Goal: Navigation & Orientation: Go to known website

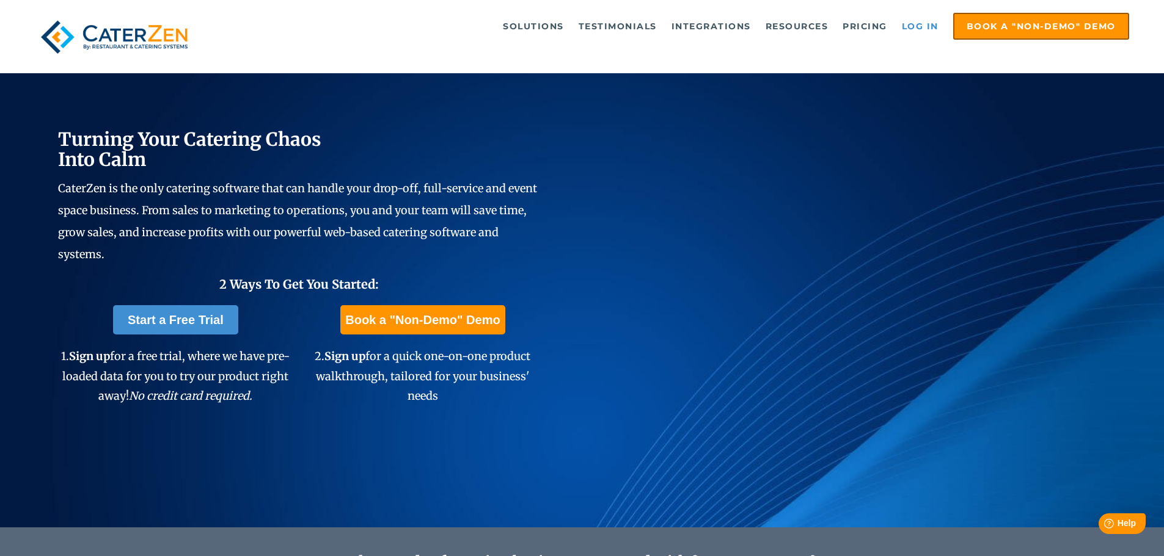
click at [914, 25] on link "Log in" at bounding box center [919, 26] width 49 height 24
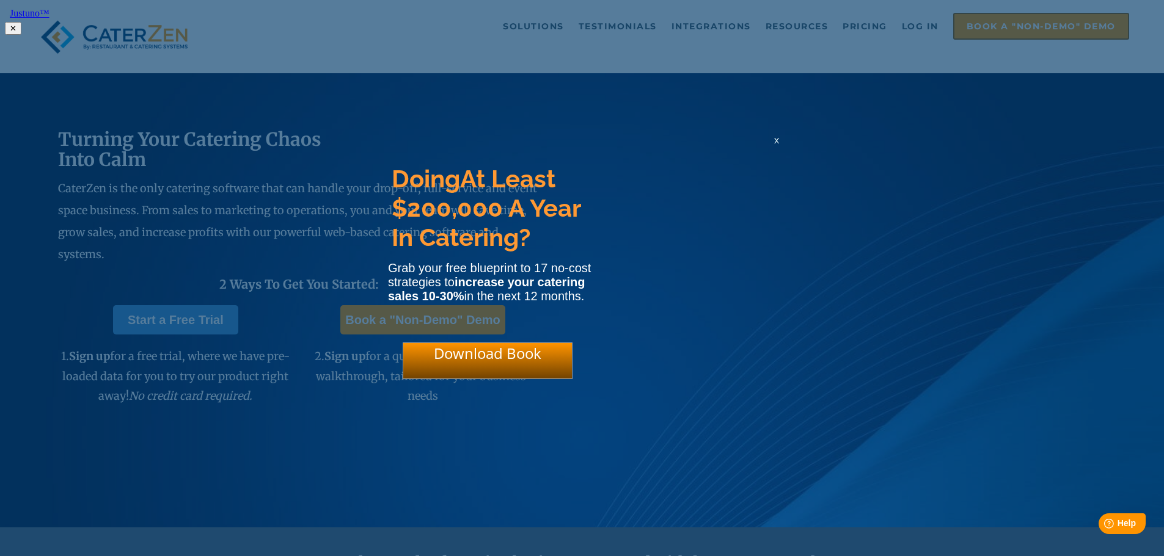
click at [920, 24] on html "Justuno™ ✕ Doing At Least $200,000 A Year In Catering? Grab your free blueprint…" at bounding box center [582, 20] width 1164 height 40
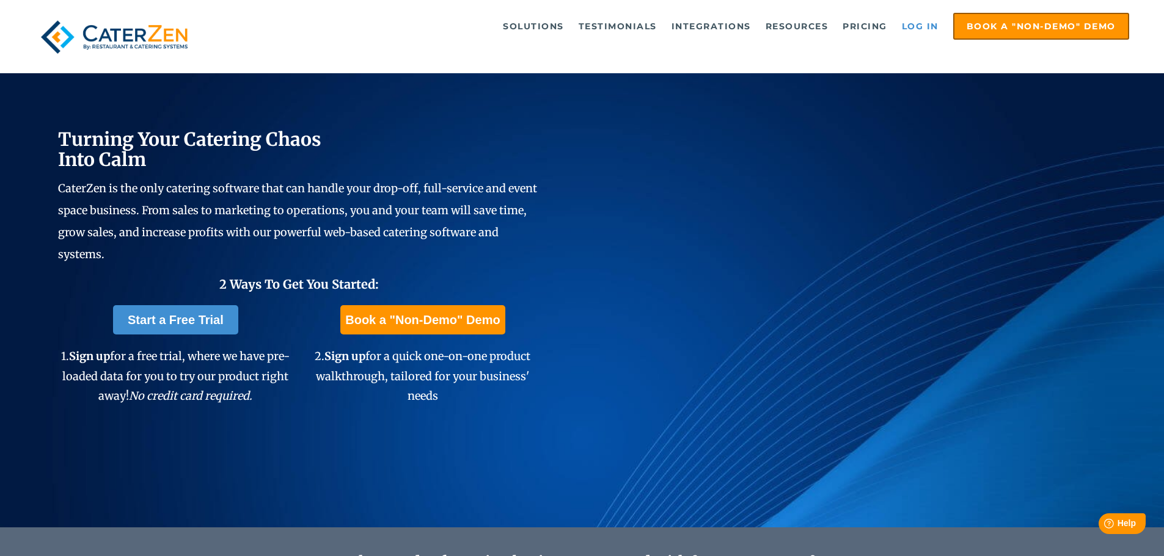
click at [921, 26] on link "Log in" at bounding box center [919, 26] width 49 height 24
